Goal: Task Accomplishment & Management: Manage account settings

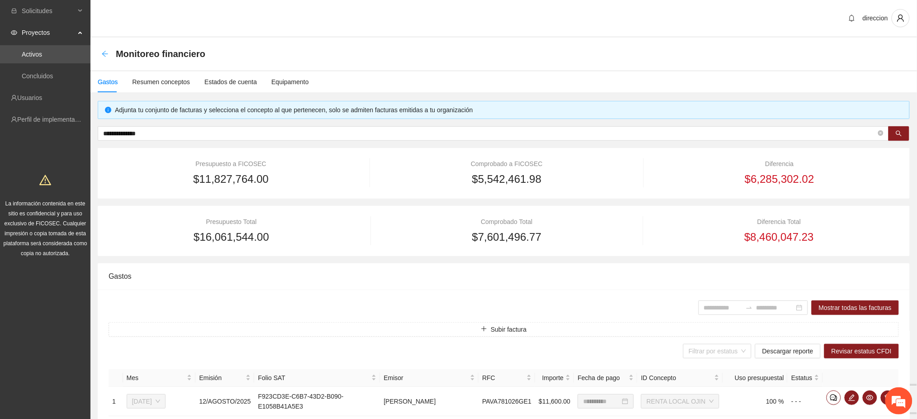
click at [104, 54] on icon "arrow-left" at bounding box center [104, 53] width 7 height 7
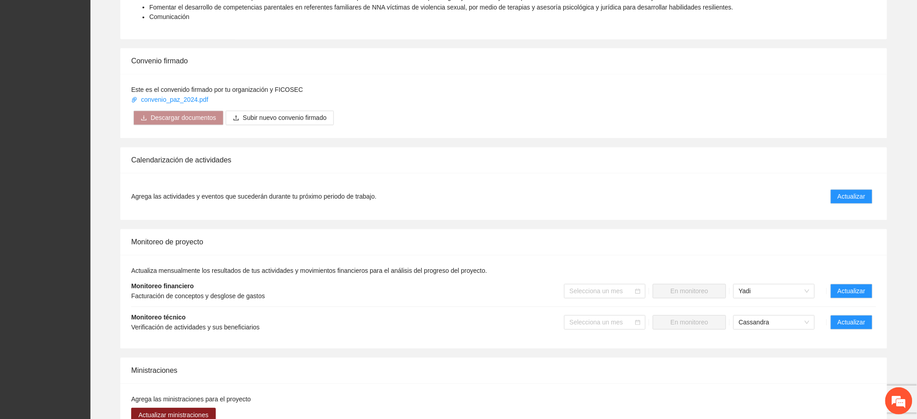
scroll to position [783, 0]
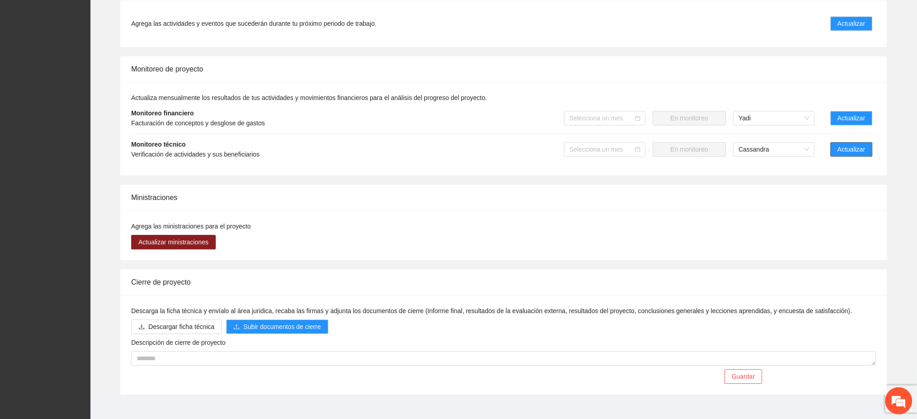
click at [838, 143] on button "Actualizar" at bounding box center [852, 149] width 42 height 14
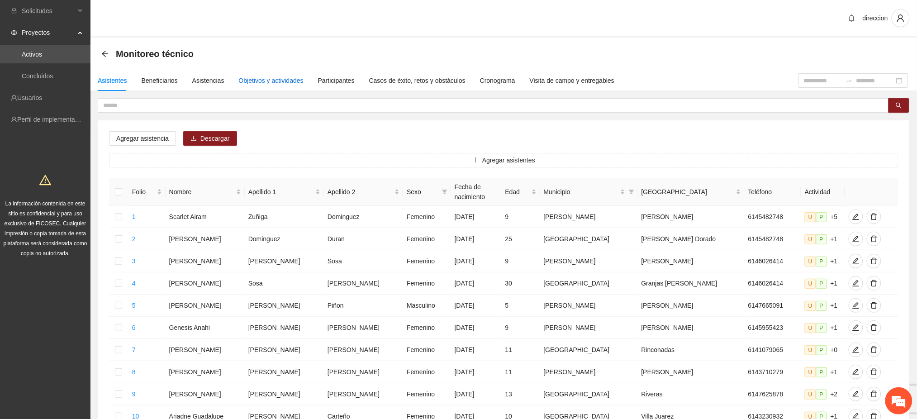
click at [267, 79] on div "Objetivos y actividades" at bounding box center [271, 81] width 65 height 10
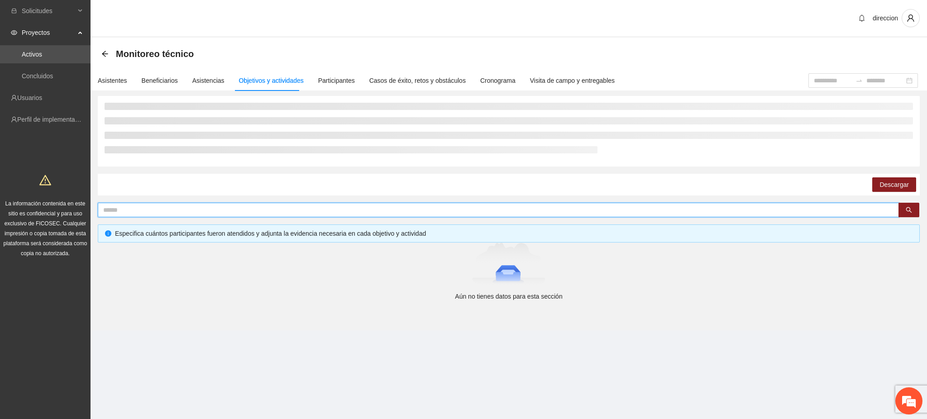
click at [112, 209] on input "text" at bounding box center [494, 210] width 783 height 10
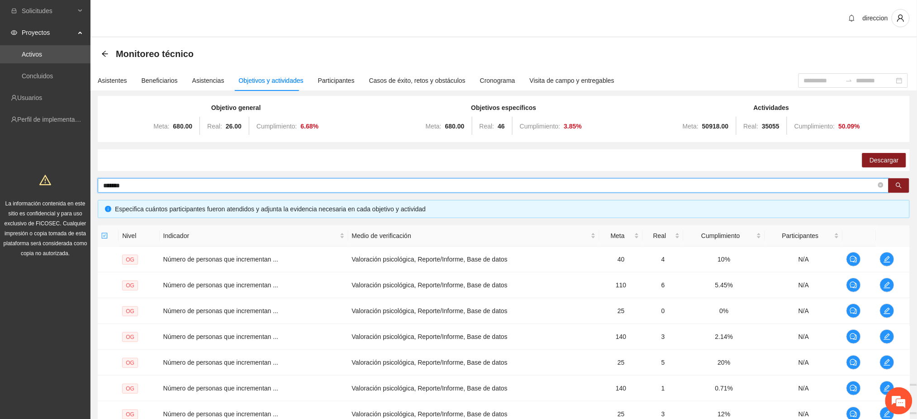
type input "*******"
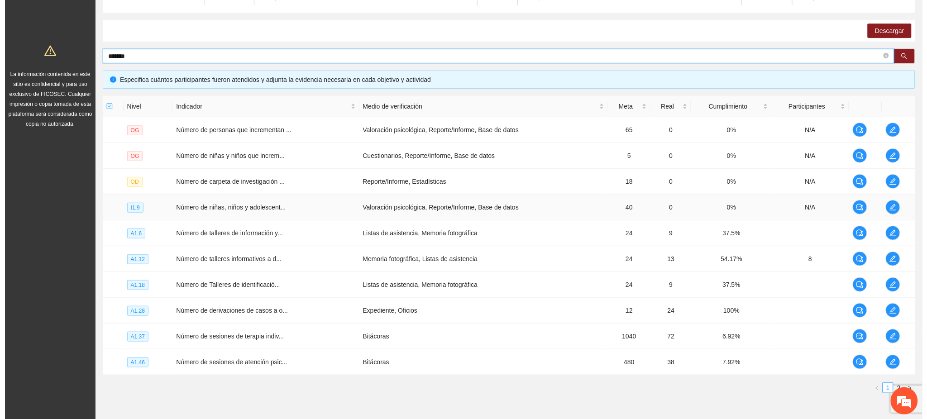
scroll to position [172, 0]
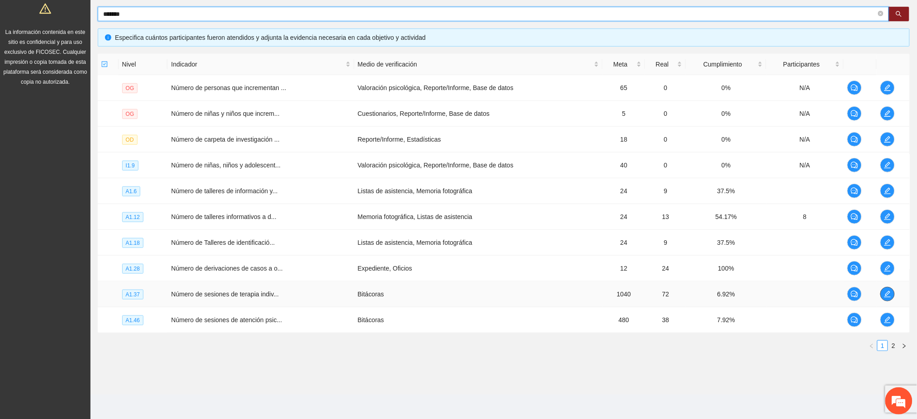
click at [889, 297] on icon "edit" at bounding box center [887, 294] width 7 height 7
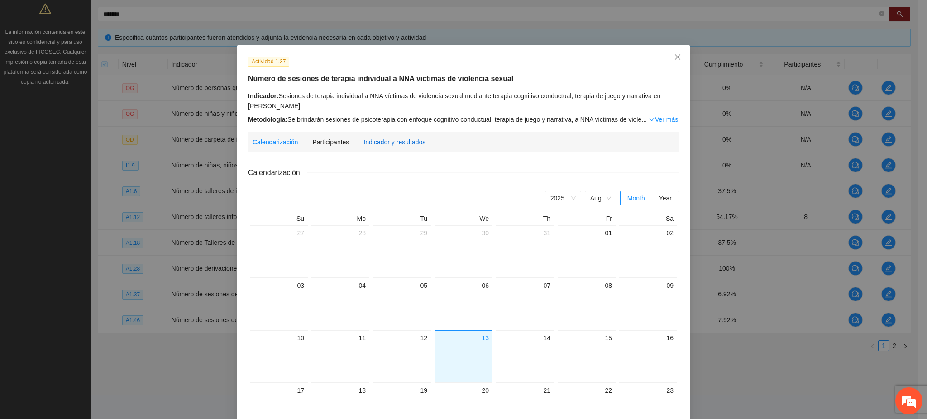
click at [389, 139] on div "Indicador y resultados" at bounding box center [394, 142] width 62 height 10
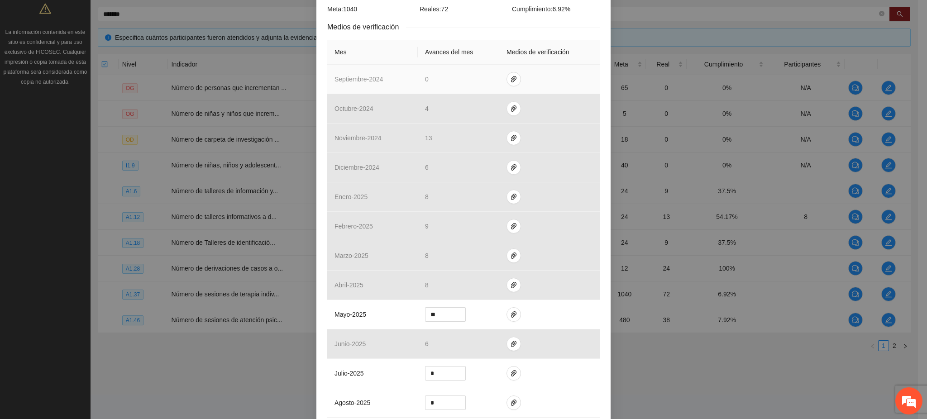
scroll to position [268, 0]
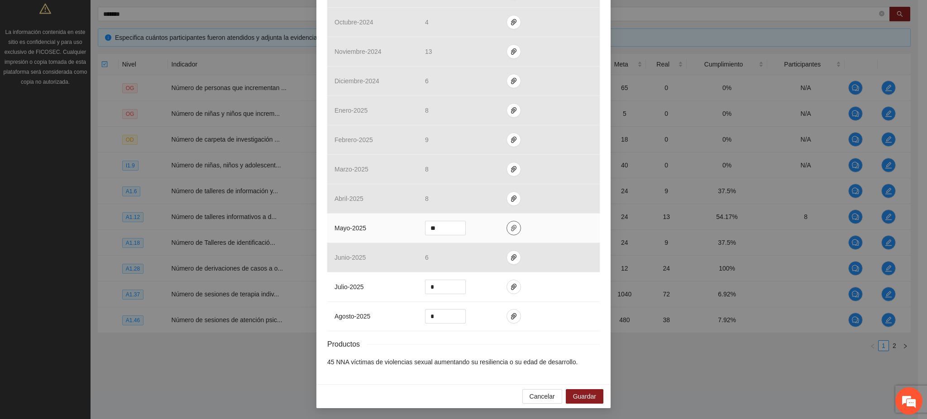
click at [511, 229] on icon "paper-clip" at bounding box center [513, 228] width 5 height 6
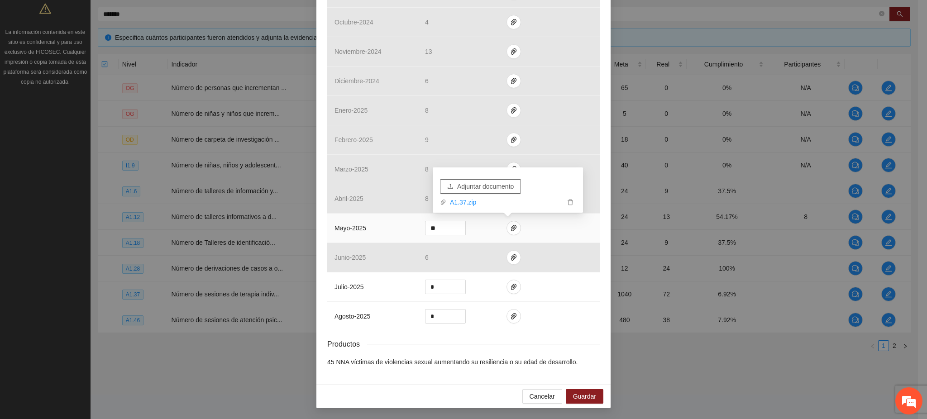
click at [482, 187] on span "Adjuntar documento" at bounding box center [485, 186] width 57 height 10
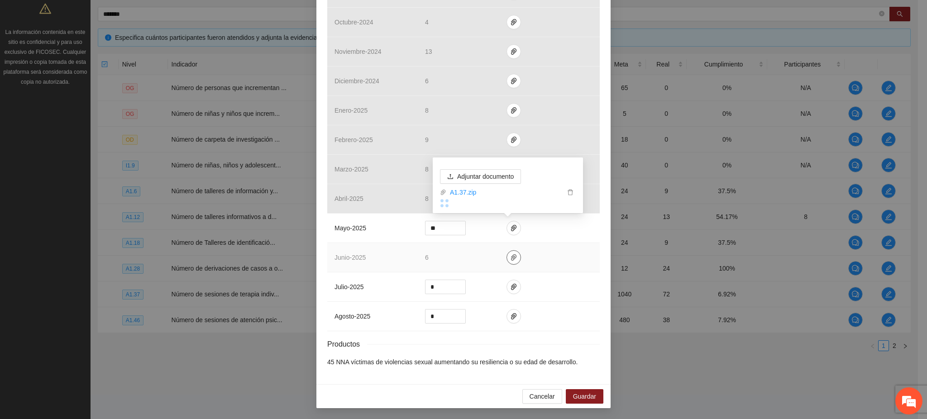
click at [510, 256] on icon "paper-clip" at bounding box center [513, 257] width 7 height 7
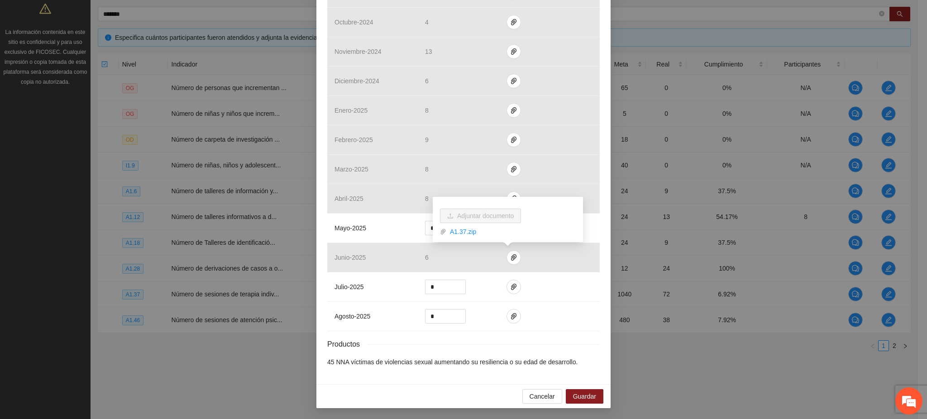
click at [261, 364] on div "Actividad 1.37 Número de sesiones de terapia individual a NNA victimas de viole…" at bounding box center [463, 209] width 927 height 419
click at [510, 229] on icon "paper-clip" at bounding box center [513, 227] width 7 height 7
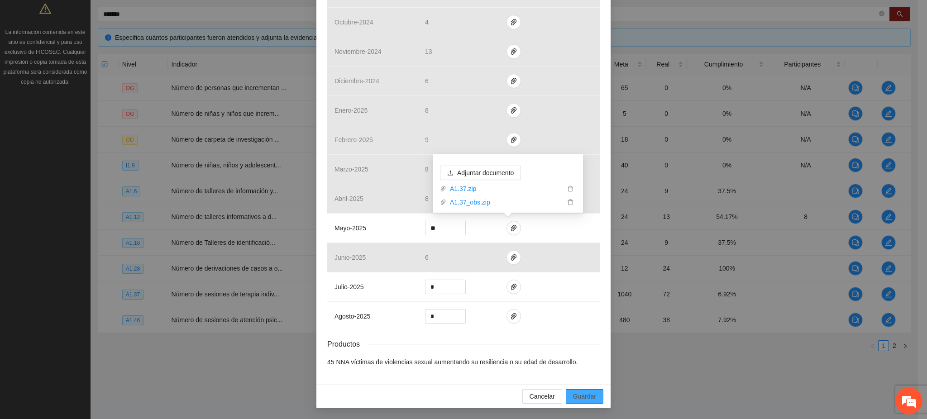
click at [573, 396] on span "Guardar" at bounding box center [584, 396] width 23 height 10
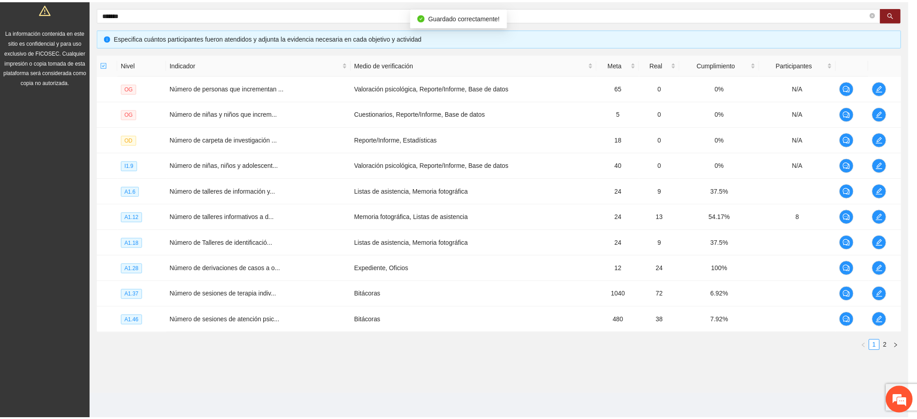
scroll to position [223, 0]
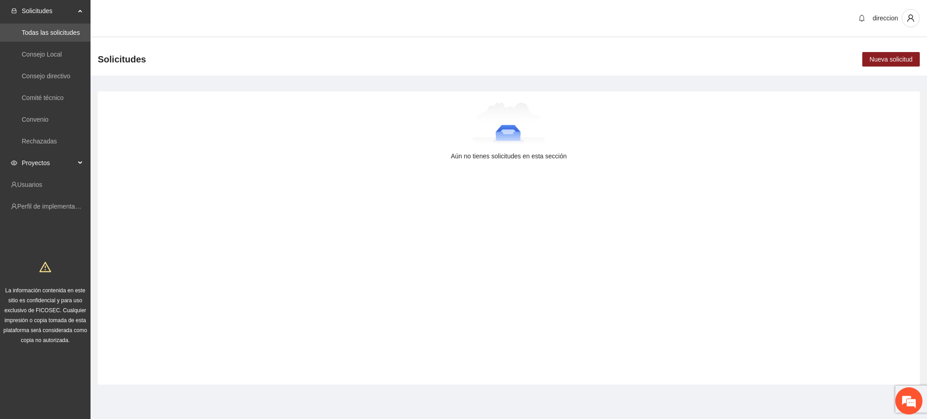
click at [54, 161] on span "Proyectos" at bounding box center [48, 163] width 53 height 18
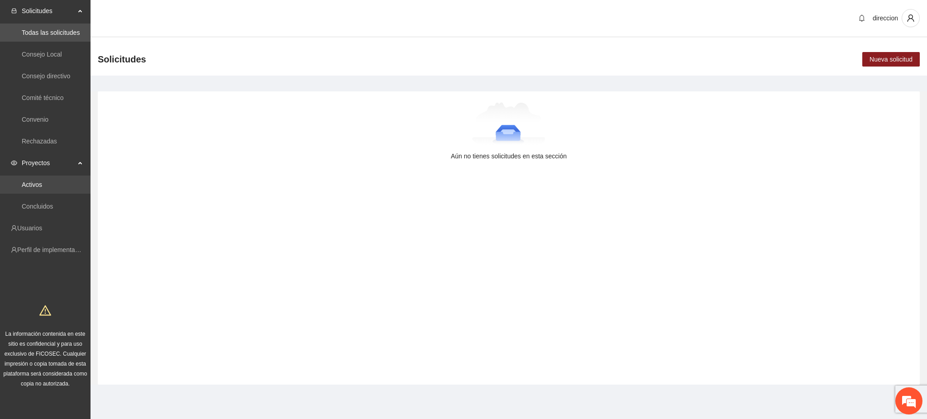
click at [31, 184] on link "Activos" at bounding box center [32, 184] width 20 height 7
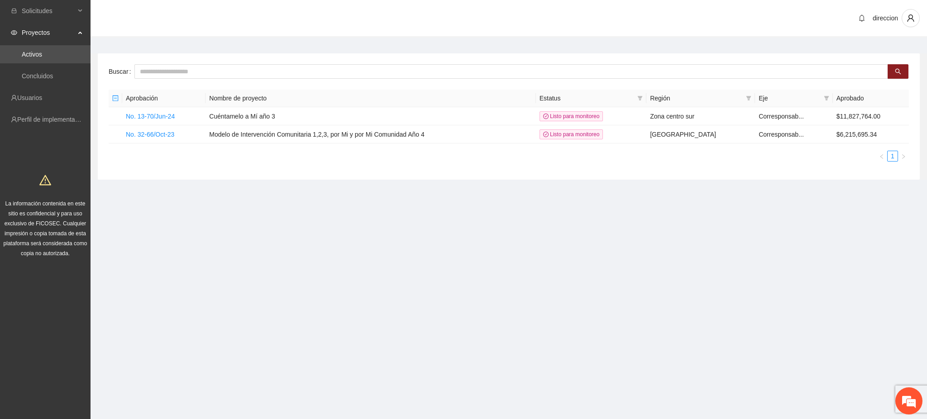
click at [52, 29] on span "Proyectos" at bounding box center [48, 33] width 53 height 18
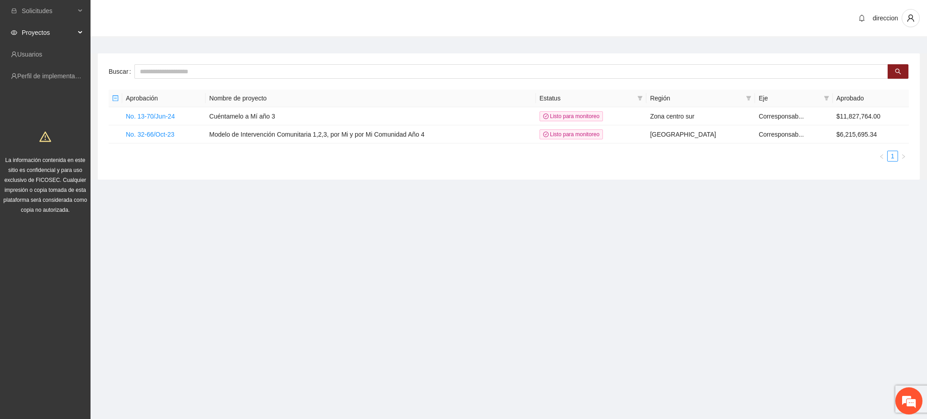
click at [52, 29] on span "Proyectos" at bounding box center [48, 33] width 53 height 18
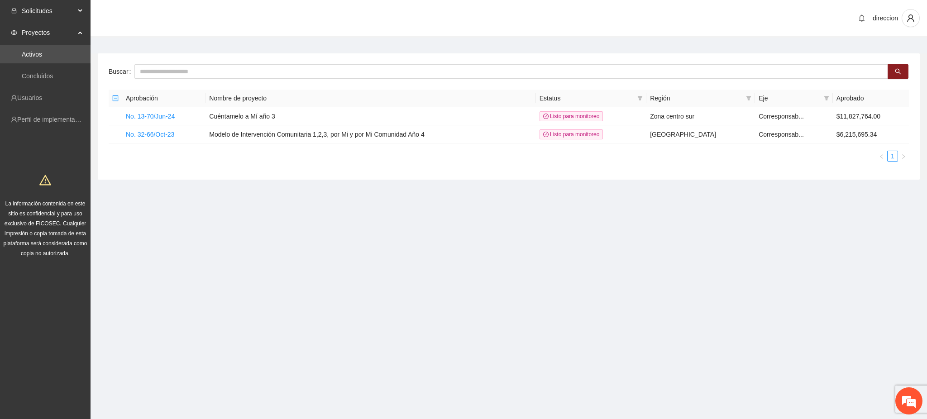
click at [53, 12] on span "Solicitudes" at bounding box center [48, 11] width 53 height 18
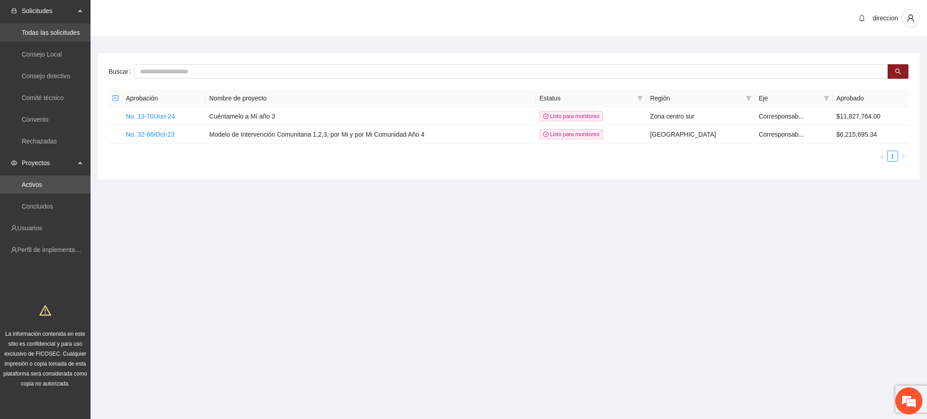
click at [52, 34] on link "Todas las solicitudes" at bounding box center [51, 32] width 58 height 7
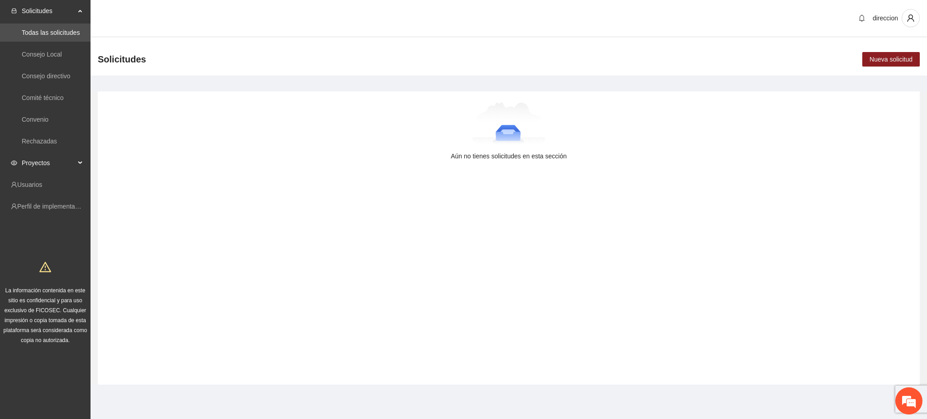
click at [54, 162] on span "Proyectos" at bounding box center [48, 163] width 53 height 18
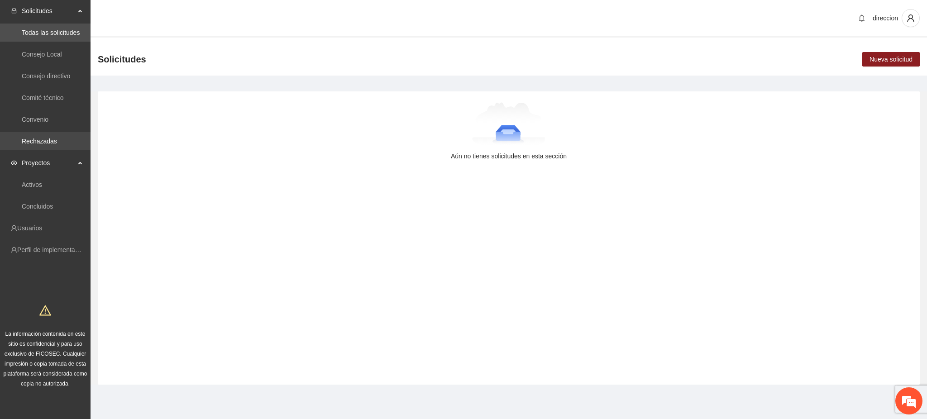
click at [53, 145] on link "Rechazadas" at bounding box center [39, 141] width 35 height 7
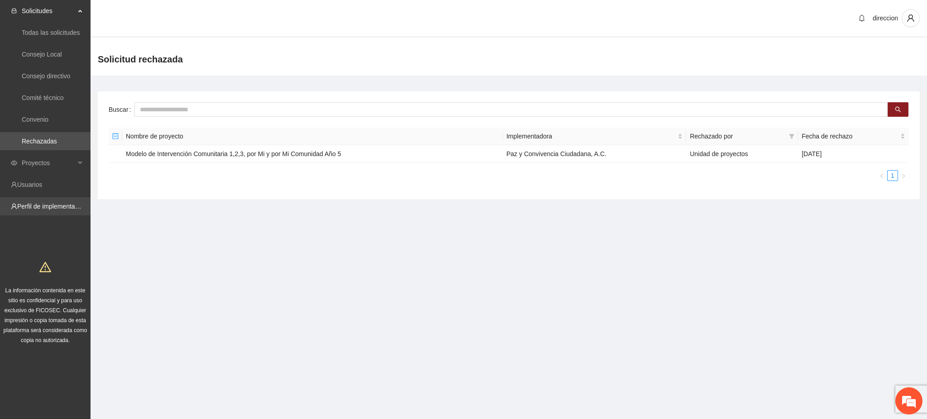
click at [43, 205] on link "Perfil de implementadora" at bounding box center [52, 206] width 71 height 7
click at [48, 123] on link "Convenio" at bounding box center [35, 119] width 27 height 7
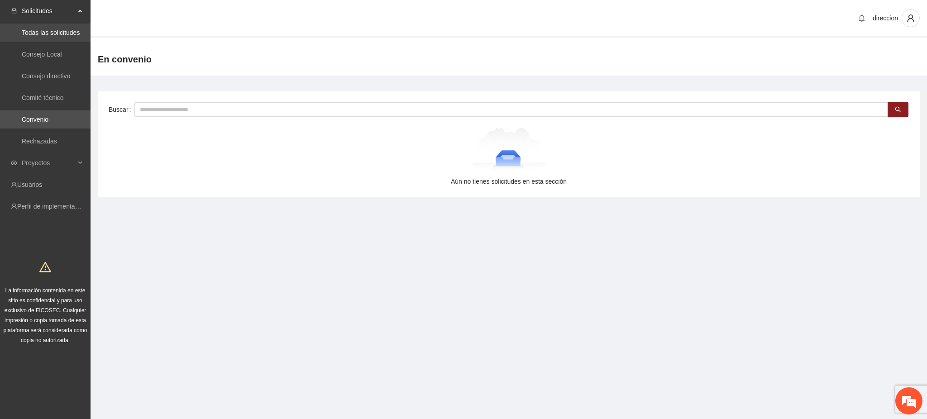
click at [51, 33] on link "Todas las solicitudes" at bounding box center [51, 32] width 58 height 7
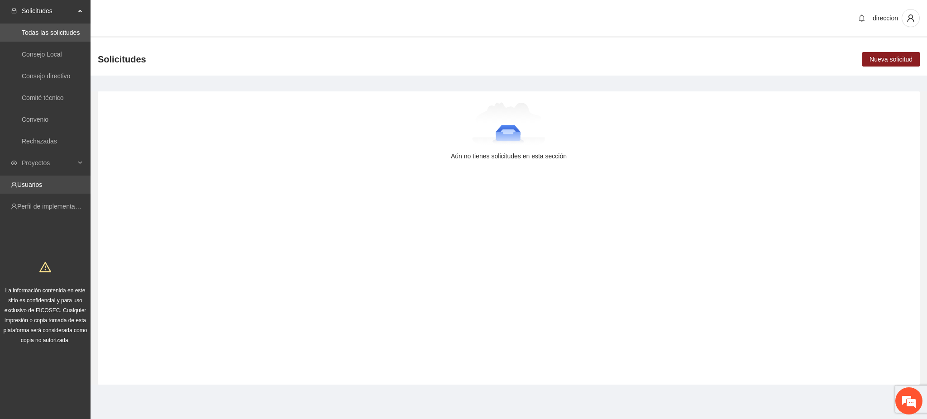
click at [42, 181] on link "Usuarios" at bounding box center [29, 184] width 25 height 7
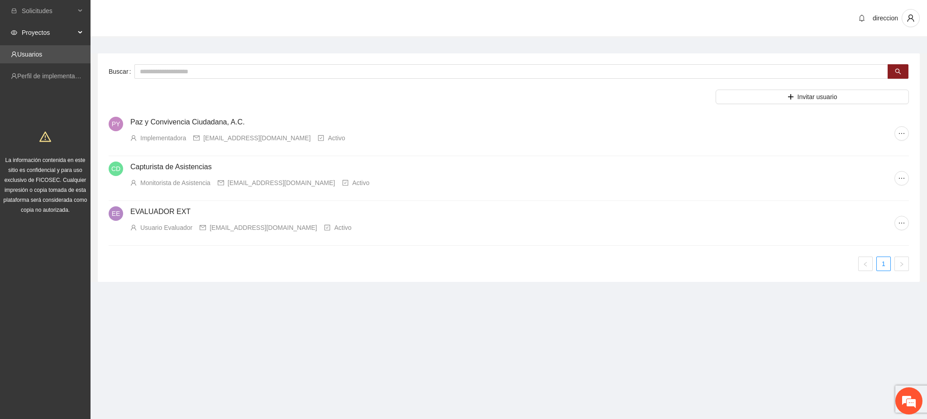
click at [41, 34] on span "Proyectos" at bounding box center [48, 33] width 53 height 18
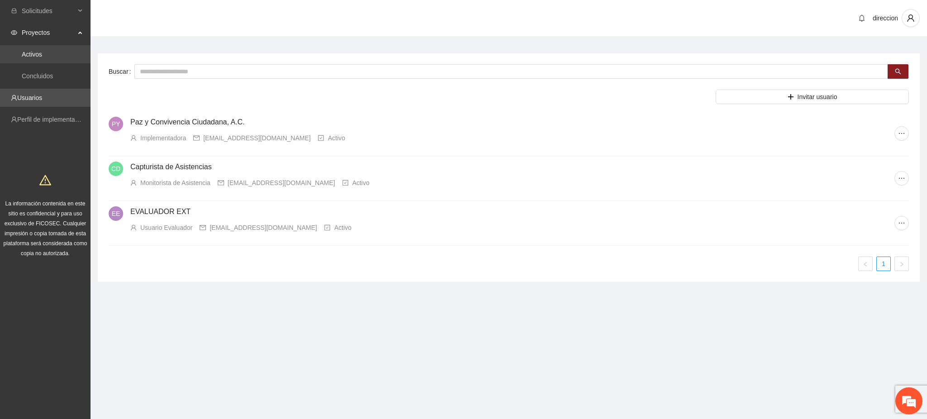
click at [42, 58] on link "Activos" at bounding box center [32, 54] width 20 height 7
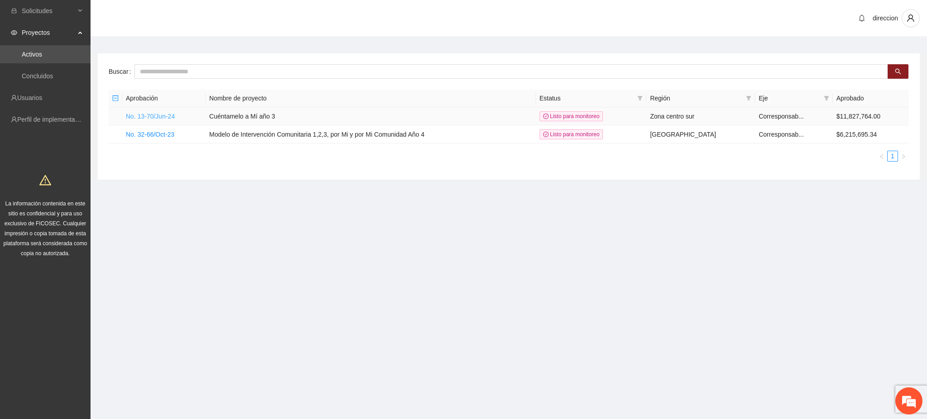
click at [140, 116] on link "No. 13-70/Jun-24" at bounding box center [150, 116] width 49 height 7
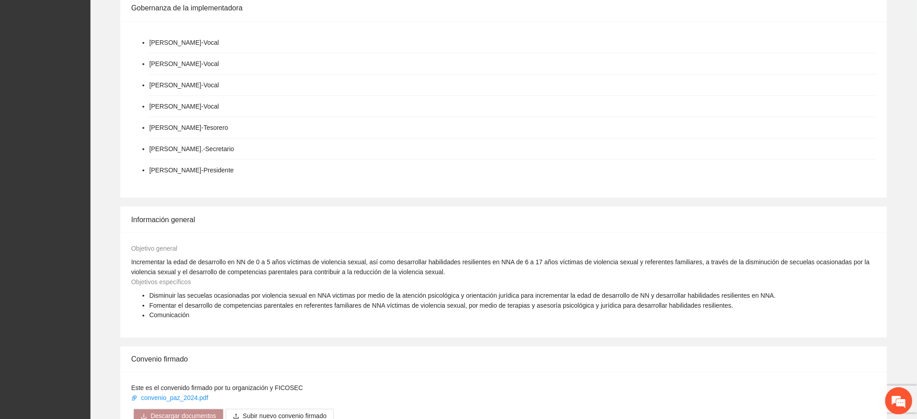
scroll to position [663, 0]
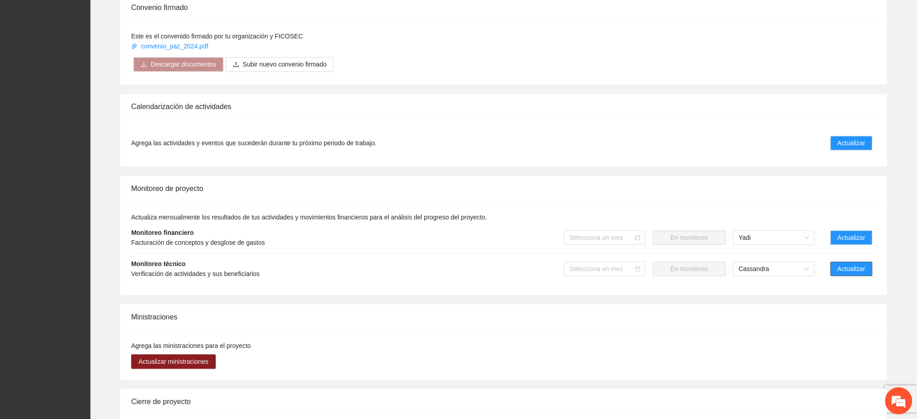
click at [840, 264] on span "Actualizar" at bounding box center [852, 269] width 28 height 10
